Goal: Task Accomplishment & Management: Use online tool/utility

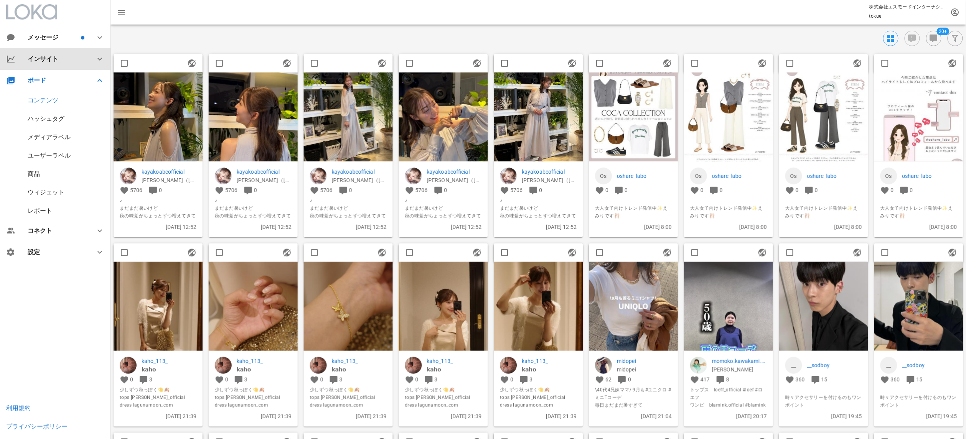
click at [65, 54] on div "インサイト" at bounding box center [55, 58] width 110 height 21
click at [34, 332] on div "メッセージ インサイト サマリー フォロワー プロフィール 投稿 ストーリーズ メンション・タグ ハッシュタグ ベンチマーク ボード コンテンツ ハッシュタグ…" at bounding box center [55, 198] width 110 height 396
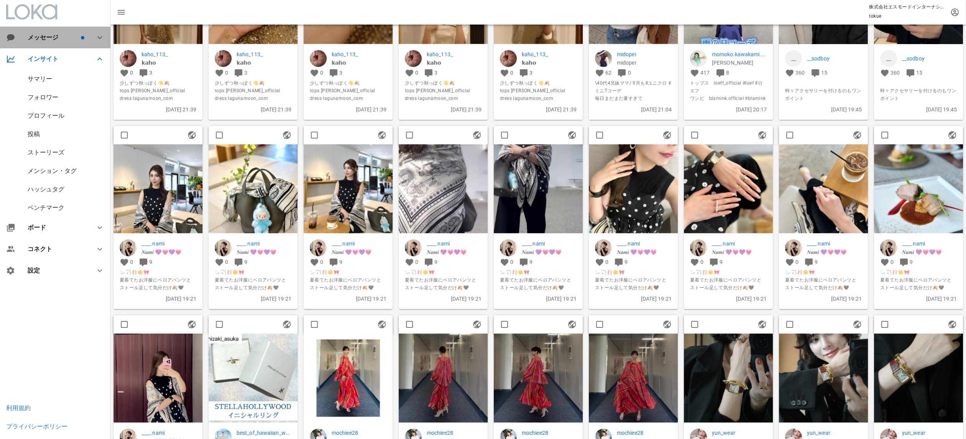
click at [66, 40] on div "メッセージ" at bounding box center [54, 37] width 52 height 7
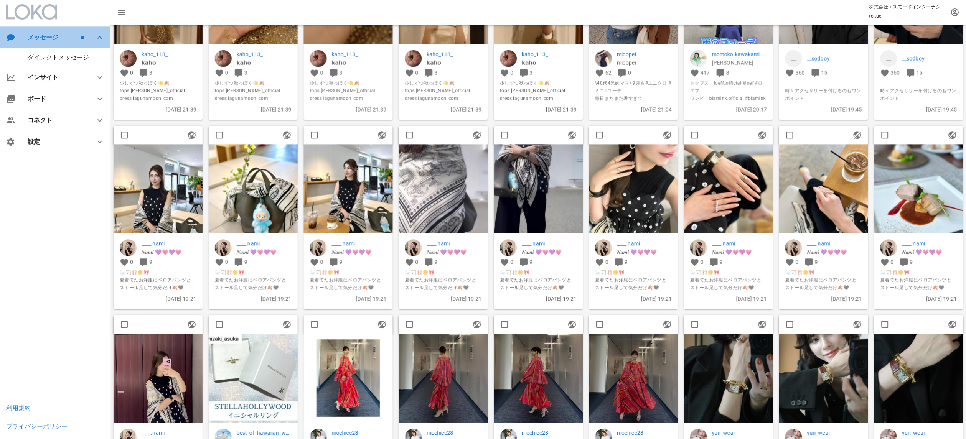
click at [66, 40] on div "メッセージ" at bounding box center [54, 37] width 52 height 7
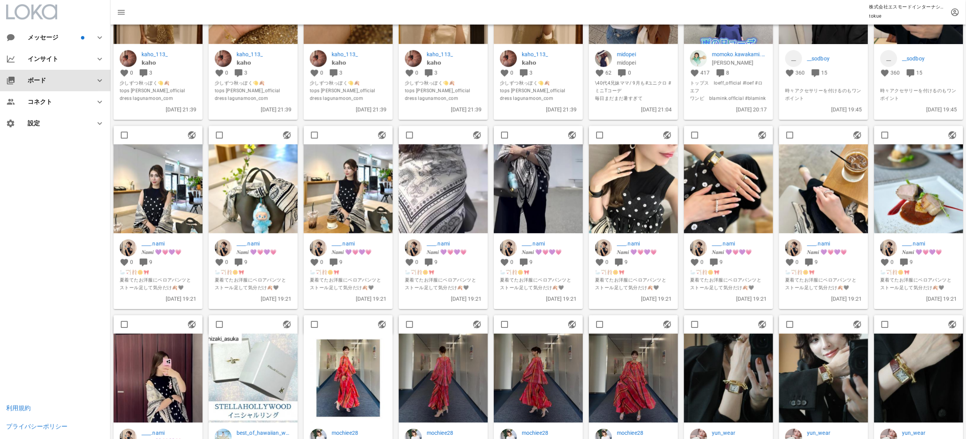
click at [41, 89] on div "ボード" at bounding box center [55, 80] width 110 height 21
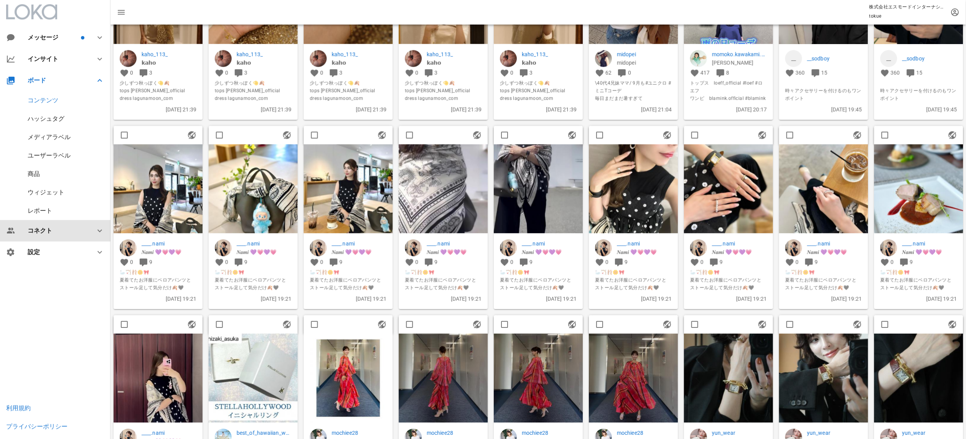
click at [42, 232] on div "コネクト" at bounding box center [57, 230] width 58 height 7
click at [32, 174] on div "メッセージ ダイレクトメッセージ インサイト サマリー フォロワー プロフィール 投稿 ストーリーズ メンション・タグ ハッシュタグ ベンチマーク ボード コ…" at bounding box center [55, 99] width 110 height 150
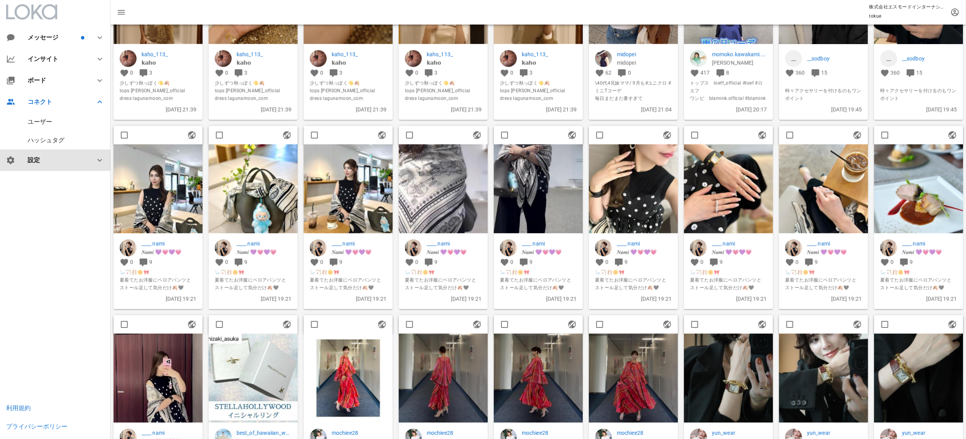
click at [49, 150] on div "設定" at bounding box center [55, 160] width 110 height 21
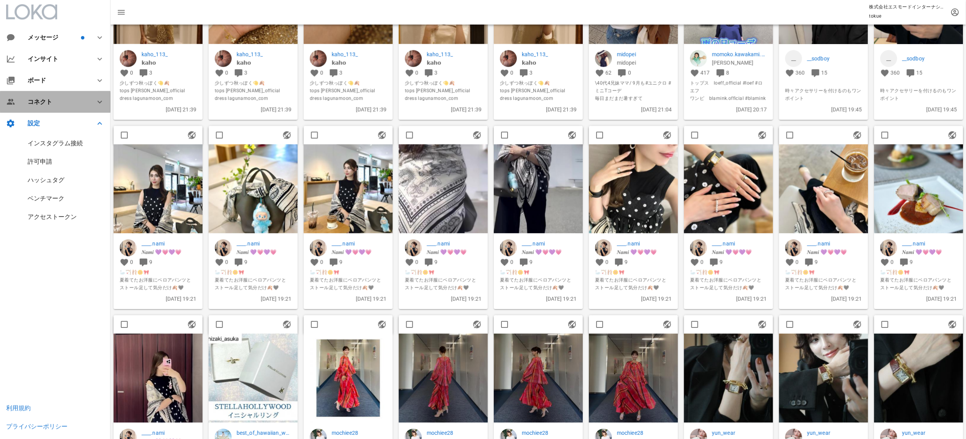
click at [41, 104] on div "コネクト" at bounding box center [57, 101] width 58 height 7
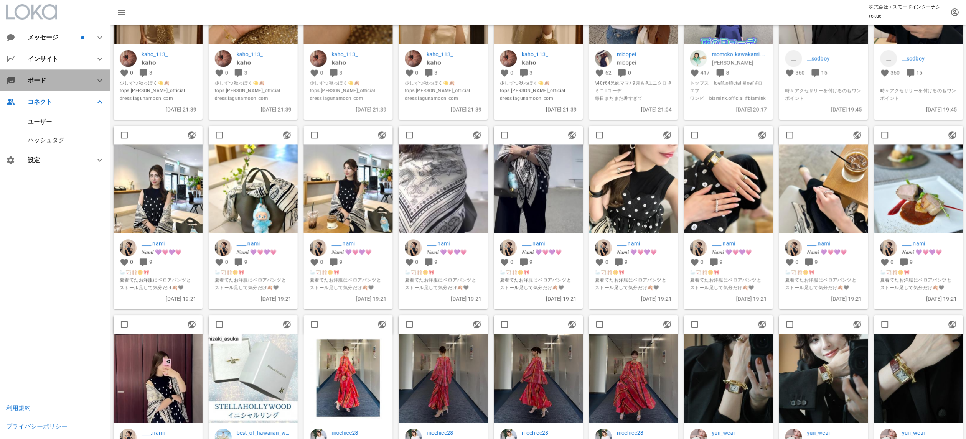
click at [49, 72] on div "ボード" at bounding box center [55, 80] width 110 height 21
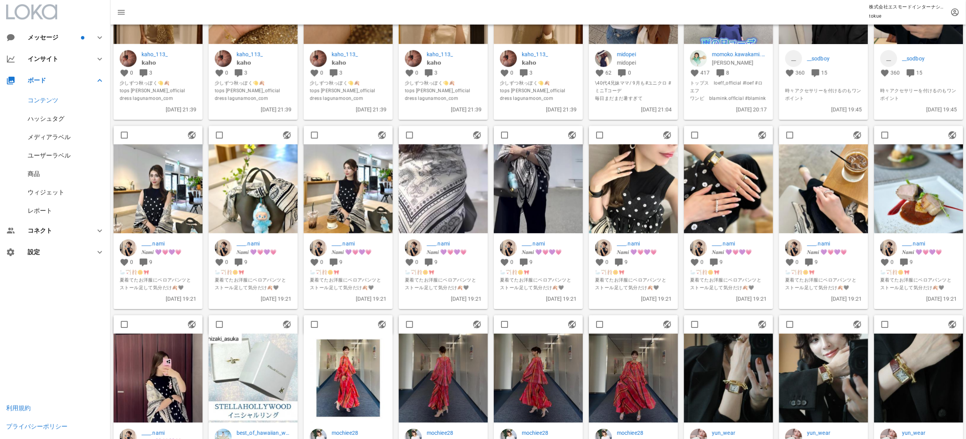
click at [47, 190] on div "ウィジェット" at bounding box center [46, 192] width 37 height 7
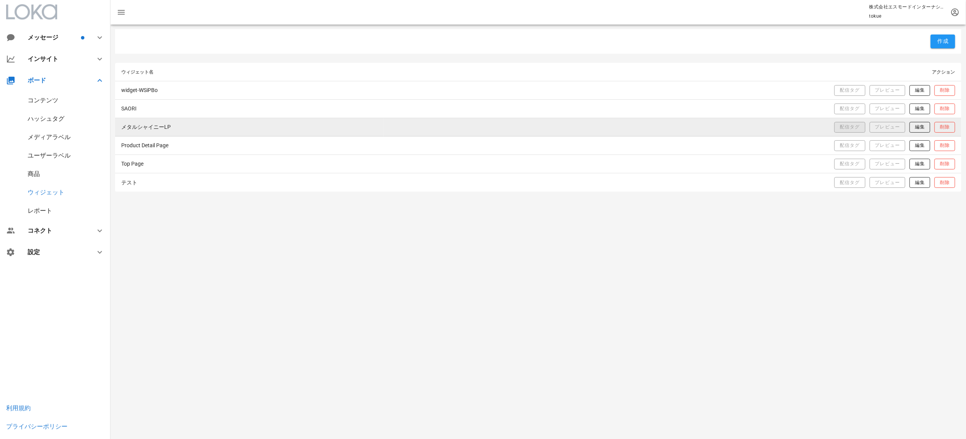
click at [847, 128] on span "配信タグ" at bounding box center [850, 127] width 20 height 7
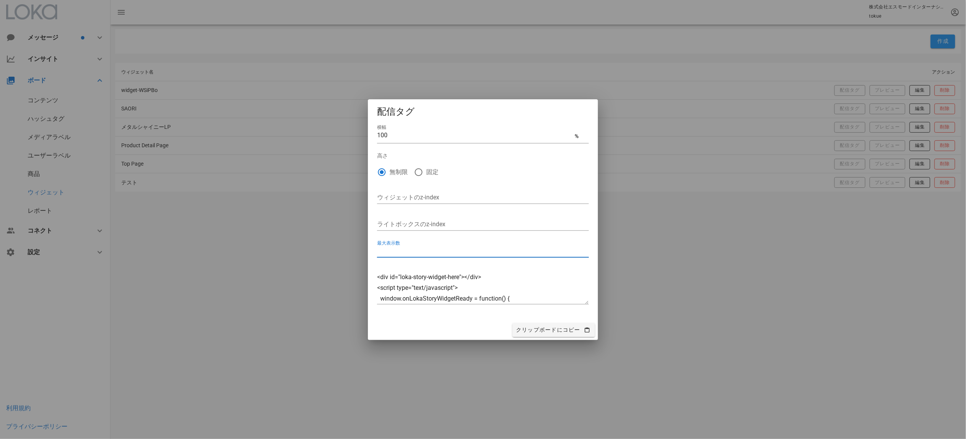
click at [480, 248] on input "最大表示数" at bounding box center [483, 251] width 212 height 12
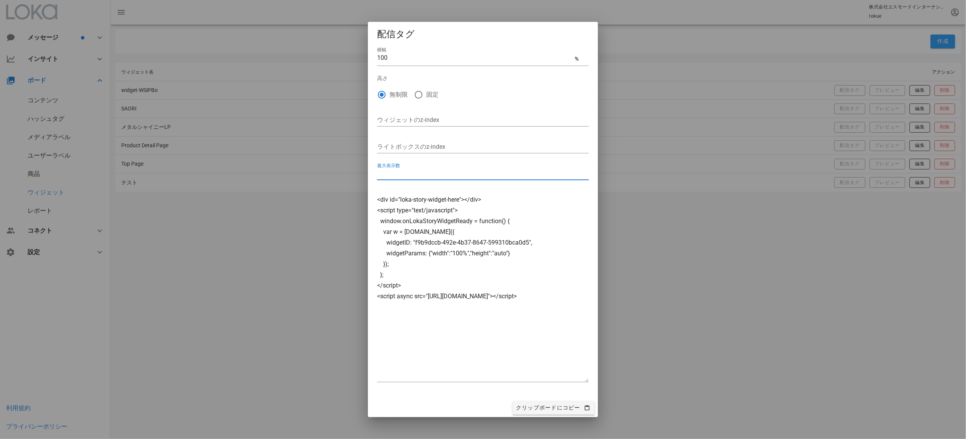
drag, startPoint x: 588, startPoint y: 302, endPoint x: 573, endPoint y: 458, distance: 156.1
click at [573, 439] on html "Loading... Unavailable... メッセージ ダイレクトメッセージ インサイト サマリー フォロワー プロフィール 投稿 ストーリーズ メン…" at bounding box center [483, 219] width 966 height 439
click at [415, 115] on input "ウィジェットのz-index" at bounding box center [483, 120] width 212 height 12
click at [418, 170] on input "最大表示数" at bounding box center [483, 174] width 212 height 12
type input "3"
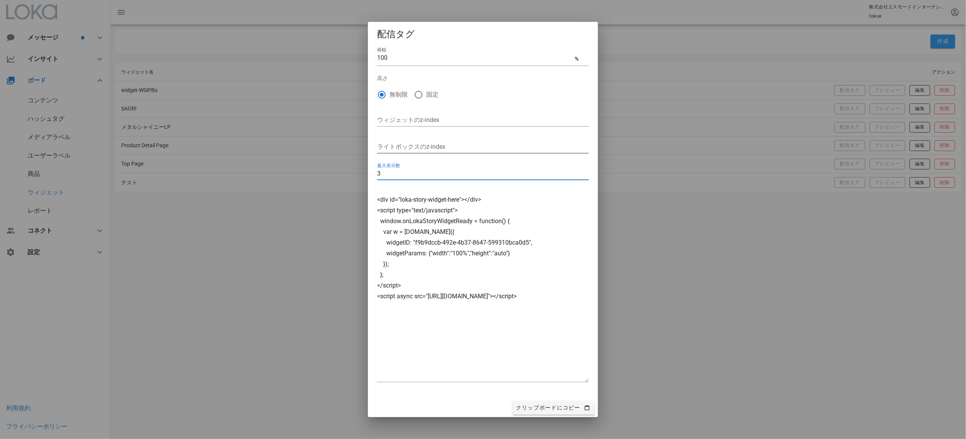
type textarea "<div id="loka-story-widget-here"></div> <script type="text/javascript"> window.…"
type input "3"
type textarea "<div id="loka-story-widget-here"></div> <script type="text/javascript"> window.…"
type input "3"
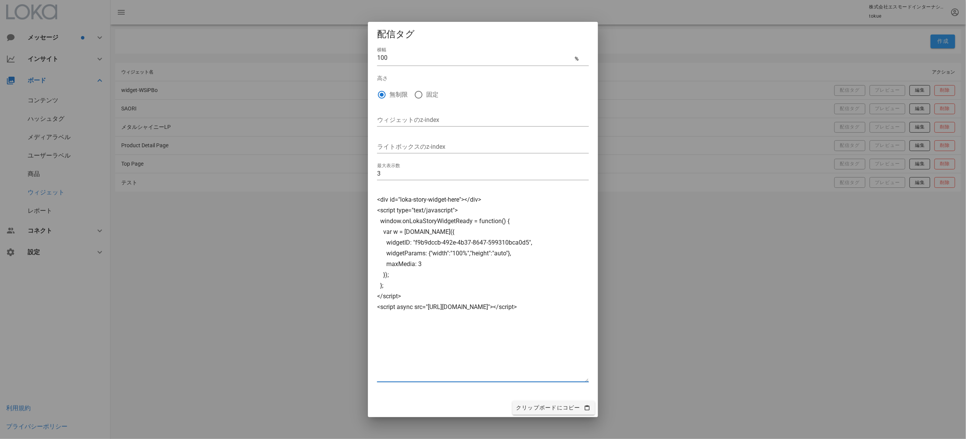
drag, startPoint x: 429, startPoint y: 267, endPoint x: 386, endPoint y: 264, distance: 43.5
click at [386, 264] on textarea "<div id="loka-story-widget-here"></div> <script type="text/javascript"> window.…" at bounding box center [483, 288] width 212 height 188
click at [481, 262] on textarea "<div id="loka-story-widget-here"></div> <script type="text/javascript"> window.…" at bounding box center [483, 288] width 212 height 188
drag, startPoint x: 432, startPoint y: 262, endPoint x: 369, endPoint y: 260, distance: 63.0
click at [369, 260] on div "横幅 100 % 高さ 無制限 固定 ウィジェットのz-index ライトボックスのz-index 最大表示数 3 <div id="loka-story-w…" at bounding box center [483, 222] width 230 height 353
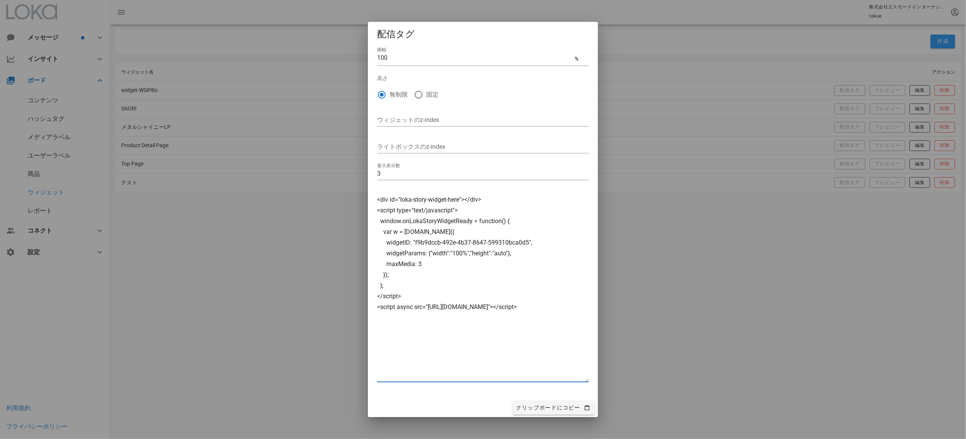
click at [456, 312] on textarea "<div id="loka-story-widget-here"></div> <script type="text/javascript"> window.…" at bounding box center [483, 288] width 212 height 188
drag, startPoint x: 431, startPoint y: 261, endPoint x: 511, endPoint y: 250, distance: 80.5
click at [511, 250] on textarea "<div id="loka-story-widget-here"></div> <script type="text/javascript"> window.…" at bounding box center [483, 288] width 212 height 188
click at [487, 270] on textarea "<div id="loka-story-widget-here"></div> <script type="text/javascript"> window.…" at bounding box center [483, 288] width 212 height 188
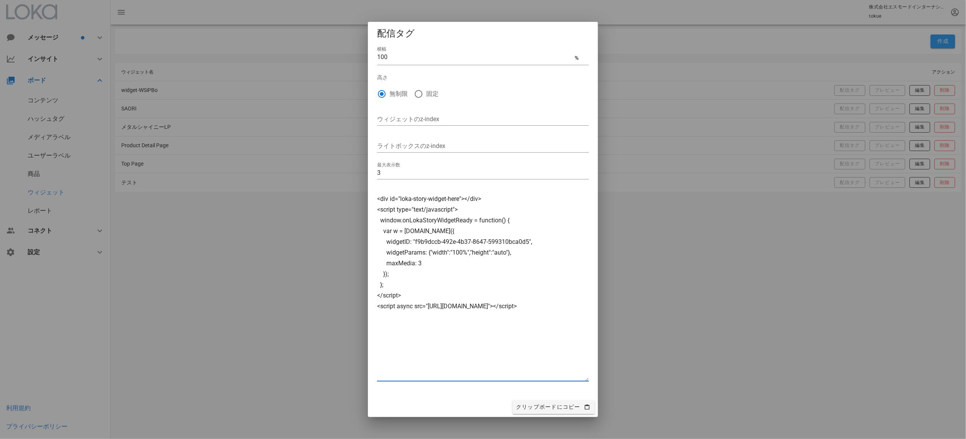
click at [442, 266] on textarea "<div id="loka-story-widget-here"></div> <script type="text/javascript"> window.…" at bounding box center [483, 288] width 212 height 188
type textarea "<div id="loka-story-widget-here"></div> <script type="text/javascript"> window.…"
drag, startPoint x: 389, startPoint y: 174, endPoint x: 418, endPoint y: 157, distance: 33.9
click at [398, 168] on input "3" at bounding box center [483, 173] width 212 height 12
type textarea "<div id="loka-story-widget-here"></div> <script type="text/javascript"> window.…"
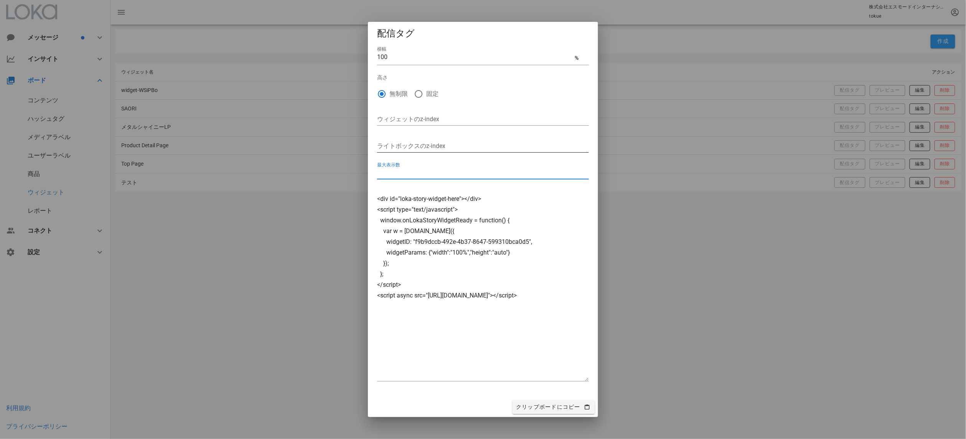
type input "9"
type textarea "<div id="loka-story-widget-here"></div> <script type="text/javascript"> window.…"
type input "9"
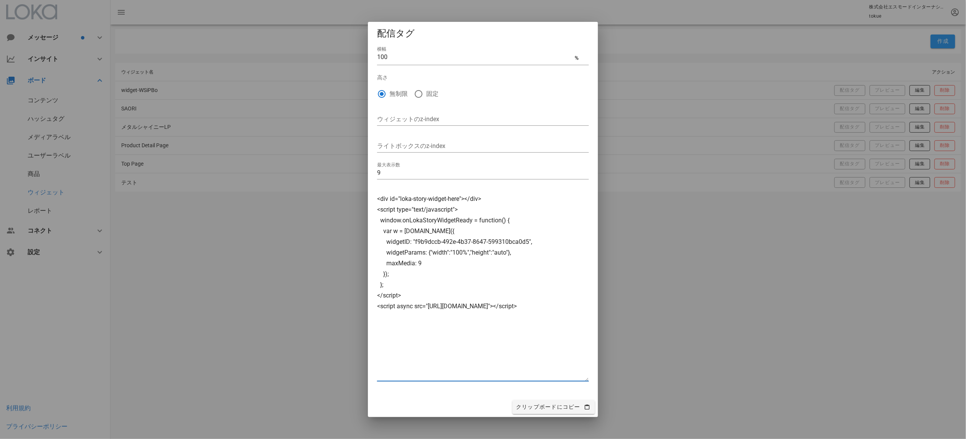
drag, startPoint x: 458, startPoint y: 262, endPoint x: 411, endPoint y: 263, distance: 46.8
click at [411, 263] on textarea "<div id="loka-story-widget-here"></div> <script type="text/javascript"> window.…" at bounding box center [483, 288] width 212 height 188
drag, startPoint x: 403, startPoint y: 273, endPoint x: 511, endPoint y: 252, distance: 110.2
click at [511, 252] on textarea "<div id="loka-story-widget-here"></div> <script type="text/javascript"> window.…" at bounding box center [483, 288] width 212 height 188
click at [526, 269] on textarea "<div id="loka-story-widget-here"></div> <script type="text/javascript"> window.…" at bounding box center [483, 288] width 212 height 188
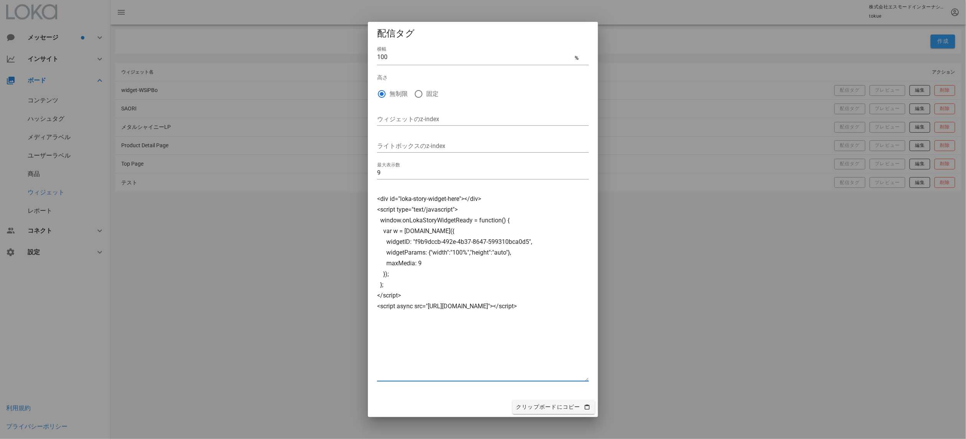
drag, startPoint x: 496, startPoint y: 266, endPoint x: 508, endPoint y: 250, distance: 20.2
click at [508, 250] on textarea "<div id="loka-story-widget-here"></div> <script type="text/javascript"> window.…" at bounding box center [483, 288] width 212 height 188
click at [534, 409] on span "クリップボードにコピー" at bounding box center [554, 407] width 76 height 7
